Goal: Task Accomplishment & Management: Manage account settings

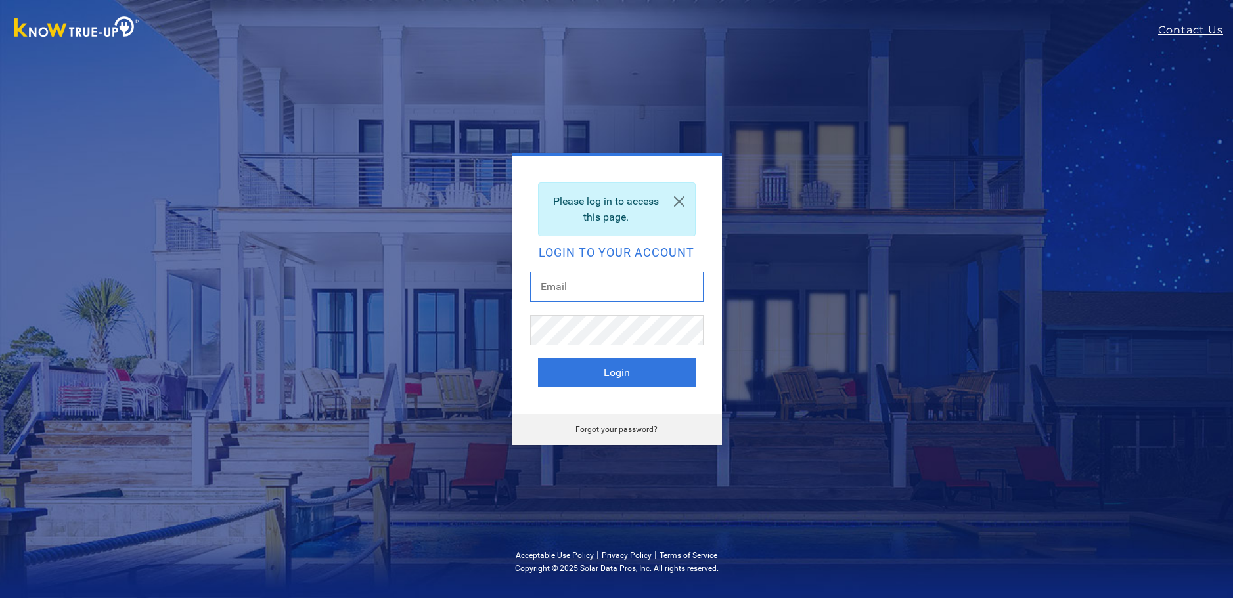
click at [620, 291] on input "text" at bounding box center [616, 287] width 173 height 30
type input "[EMAIL_ADDRESS][DOMAIN_NAME]"
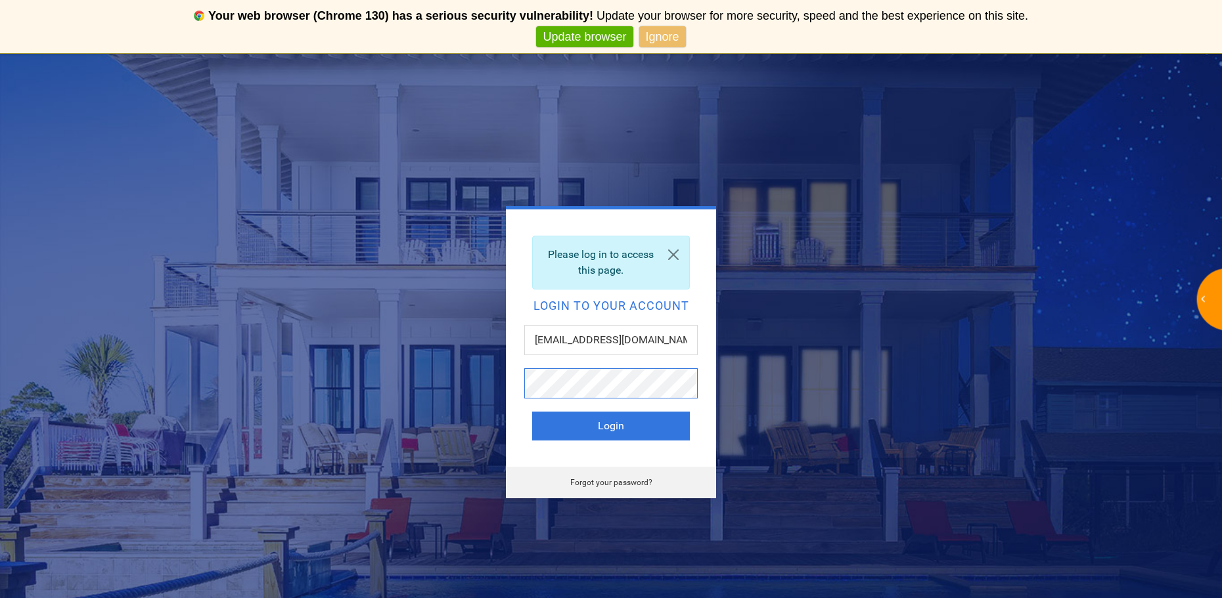
click at [532, 412] on button "Login" at bounding box center [611, 426] width 158 height 29
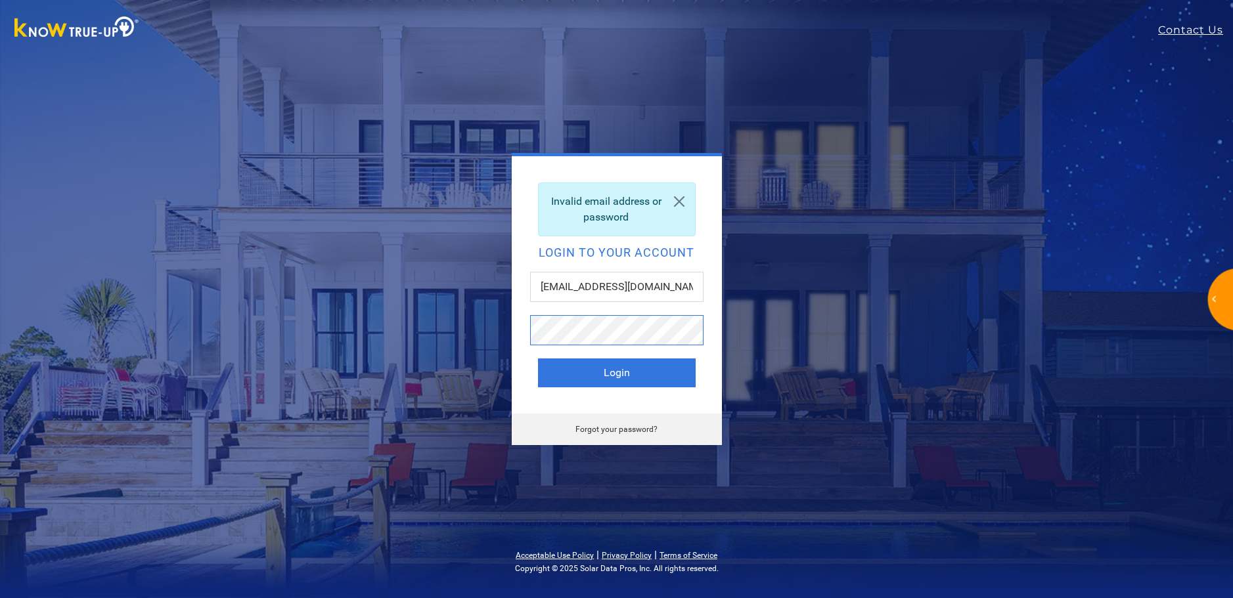
click at [538, 359] on button "Login" at bounding box center [617, 373] width 158 height 29
click at [604, 435] on div "Forgot your password?" at bounding box center [617, 430] width 210 height 32
click at [625, 373] on button "Login" at bounding box center [617, 373] width 158 height 29
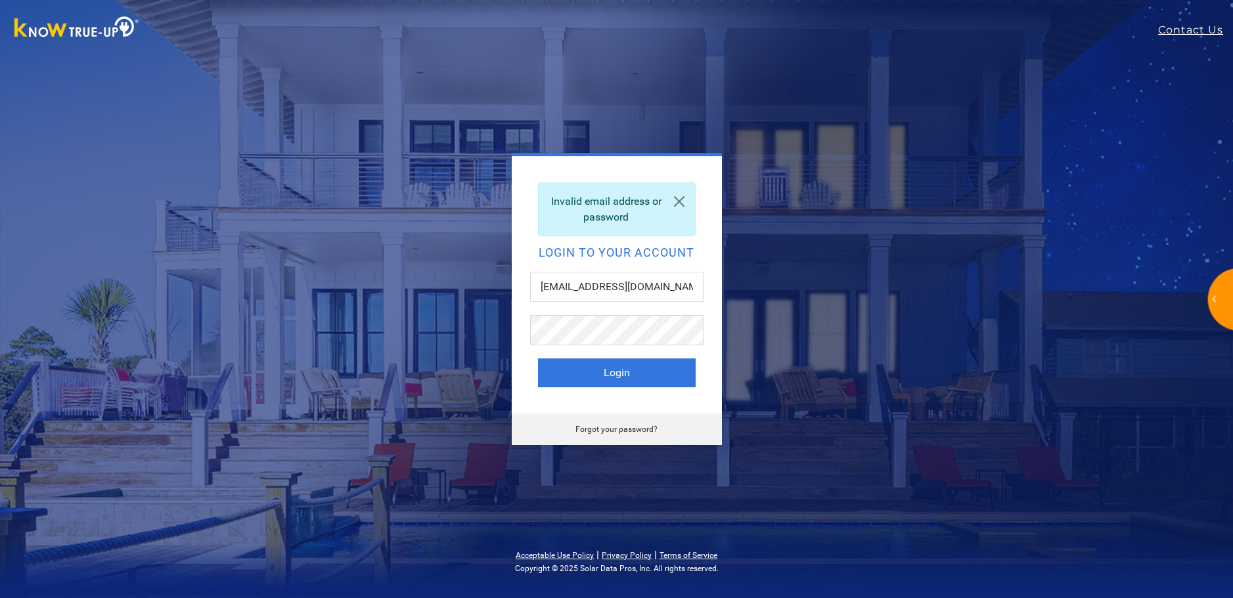
click at [635, 428] on link "Forgot your password?" at bounding box center [616, 429] width 82 height 9
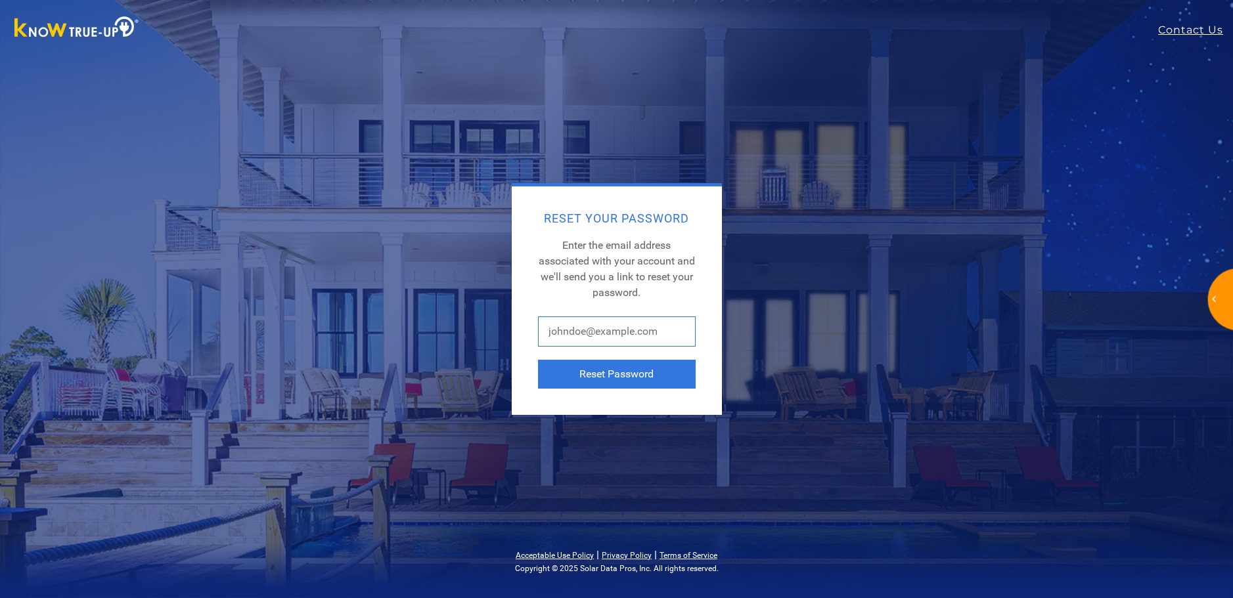
click at [604, 345] on input "text" at bounding box center [617, 332] width 158 height 30
type input "dawncalley@sbcglobal.net"
click at [643, 370] on button "Reset Password" at bounding box center [617, 374] width 158 height 29
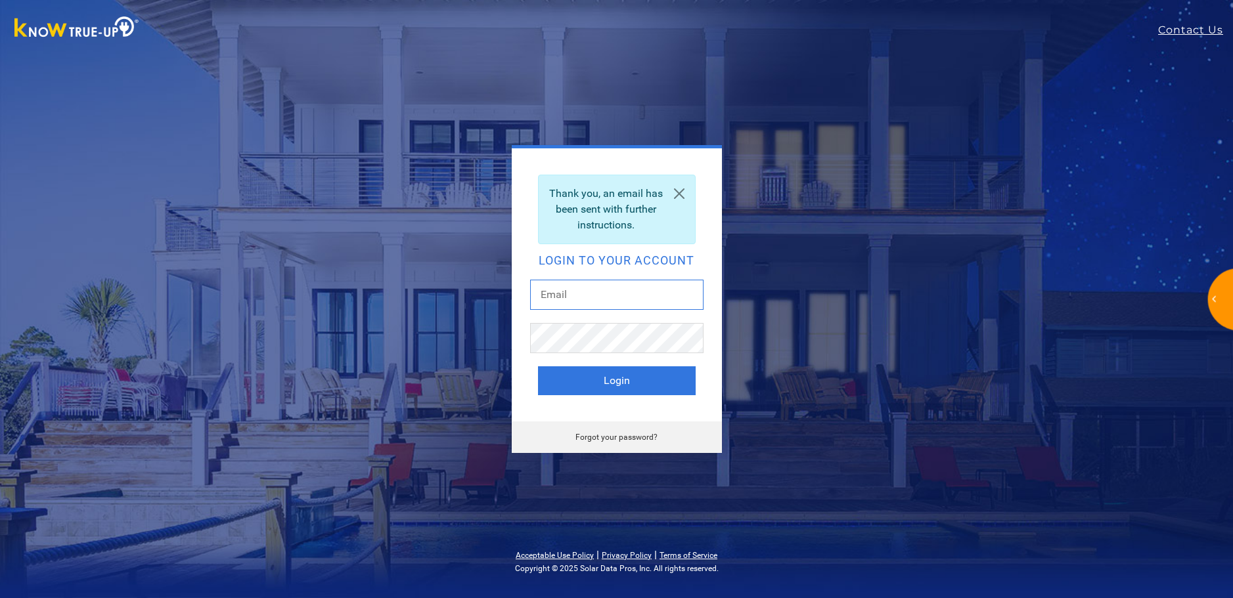
click at [647, 299] on input "text" at bounding box center [616, 295] width 173 height 30
type input "[EMAIL_ADDRESS][DOMAIN_NAME]"
click at [538, 366] on button "Login" at bounding box center [617, 380] width 158 height 29
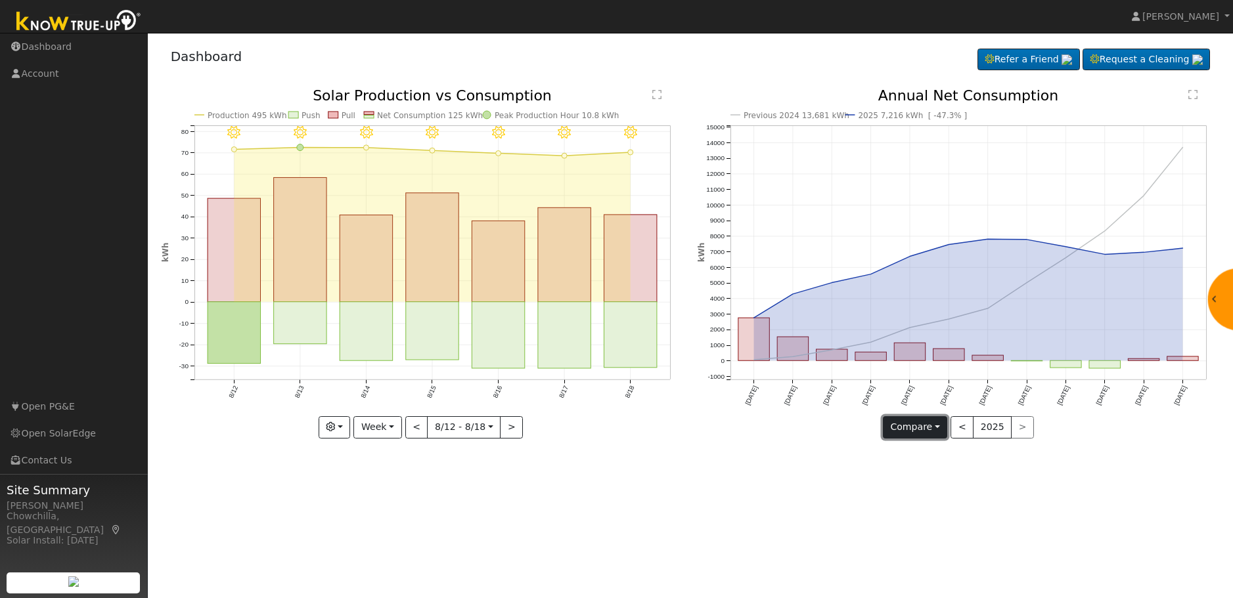
click at [942, 427] on button "Compare" at bounding box center [915, 427] width 65 height 22
click at [950, 451] on link "Compare Previous" at bounding box center [934, 454] width 102 height 18
click at [397, 423] on button "Week" at bounding box center [377, 427] width 48 height 22
click at [397, 485] on link "Month" at bounding box center [399, 491] width 91 height 18
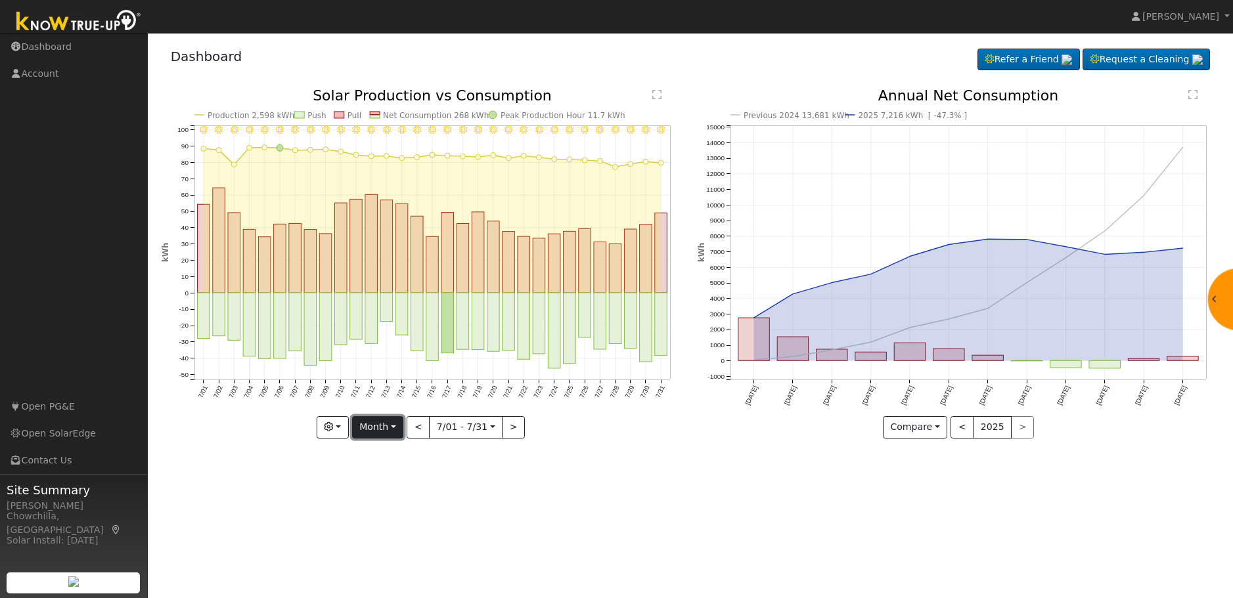
click at [392, 423] on button "Month" at bounding box center [378, 427] width 52 height 22
click at [392, 506] on link "Year" at bounding box center [398, 510] width 91 height 18
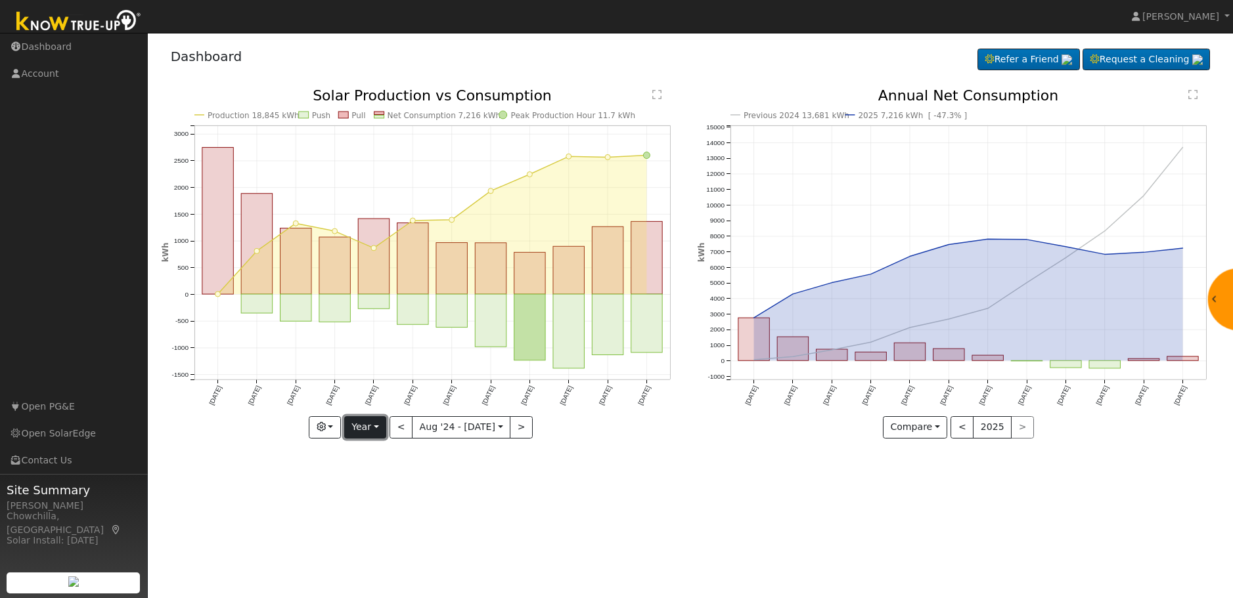
click at [380, 424] on button "Year" at bounding box center [365, 427] width 42 height 22
click at [380, 487] on link "Month" at bounding box center [390, 491] width 91 height 18
type input "[DATE]"
